Goal: Information Seeking & Learning: Find specific fact

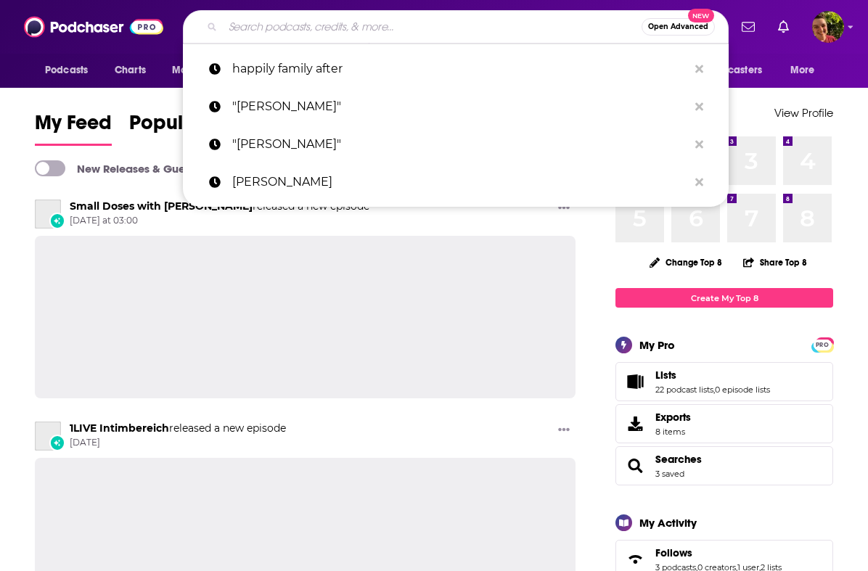
click at [329, 22] on input "Search podcasts, credits, & more..." at bounding box center [432, 26] width 419 height 23
paste input "Women In Business By [PERSON_NAME]"
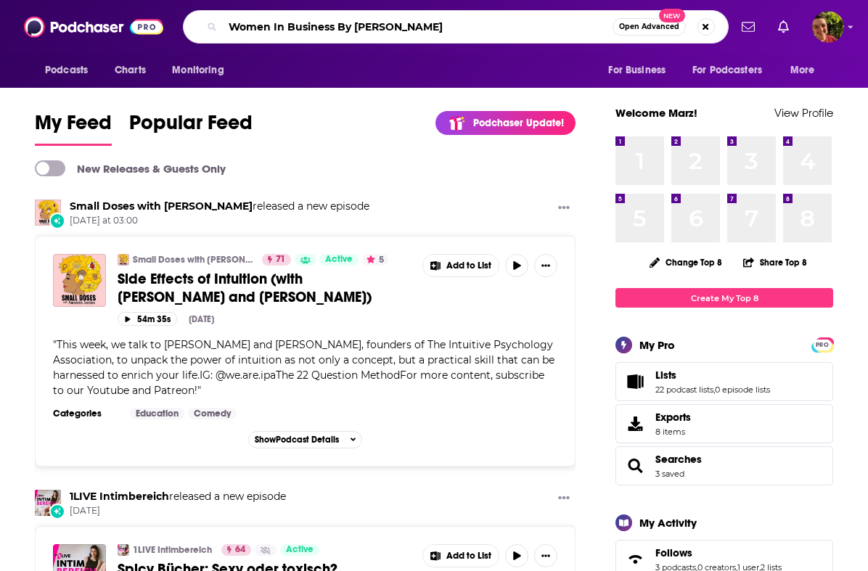
type input "Women In Business By [PERSON_NAME]"
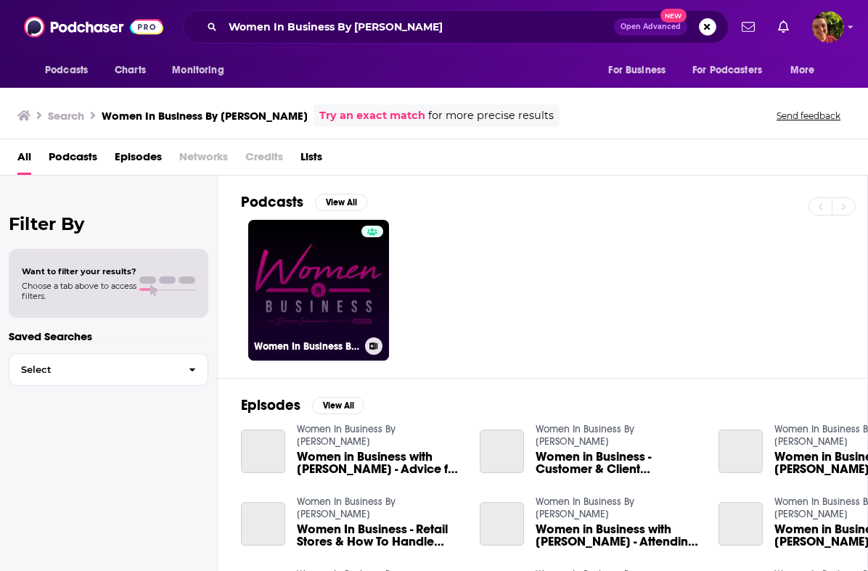
click at [334, 289] on link "Women In Business By [PERSON_NAME]" at bounding box center [318, 290] width 141 height 141
